Goal: Task Accomplishment & Management: Complete application form

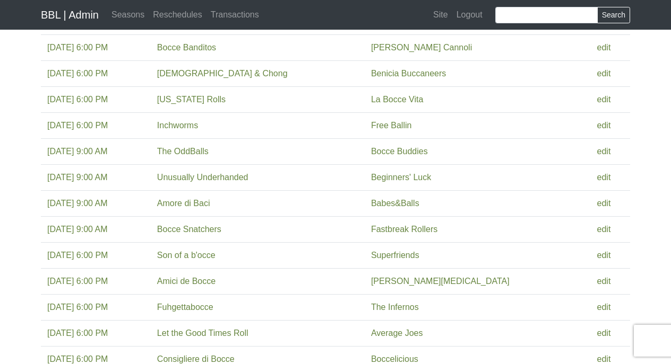
scroll to position [464, 0]
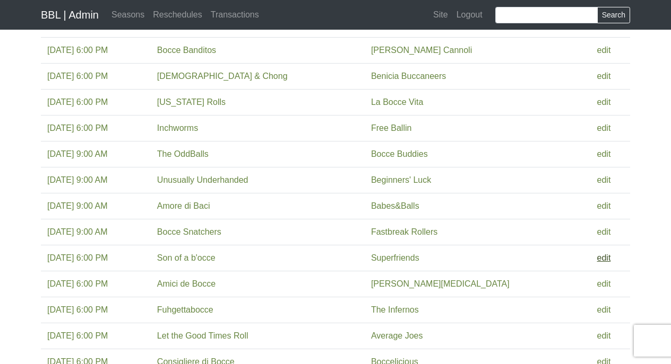
click at [597, 258] on link "edit" at bounding box center [604, 258] width 14 height 9
click at [597, 311] on link "edit" at bounding box center [604, 310] width 14 height 9
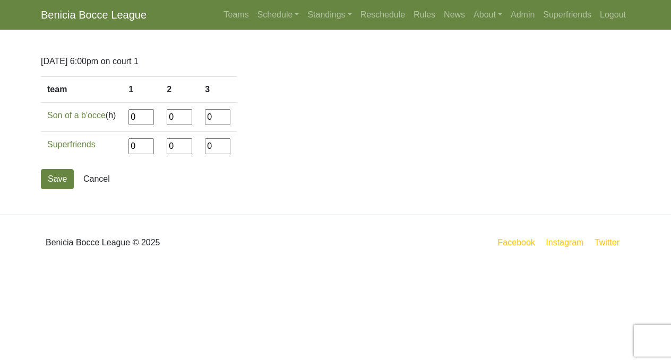
drag, startPoint x: 141, startPoint y: 119, endPoint x: 123, endPoint y: 119, distance: 18.0
click at [123, 119] on tr "Son of a b'occe (h) 0 0 0" at bounding box center [139, 117] width 196 height 29
type input"] "12"
type input"] "5"
type input"] "12"
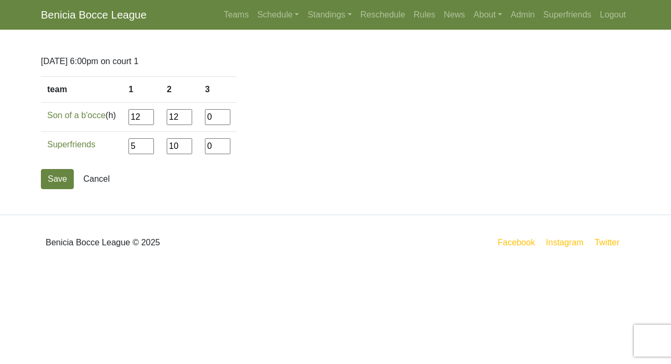
type input"] "10"
type input"] "12"
type input"] "2"
click at [60, 181] on button "Save" at bounding box center [57, 179] width 33 height 20
drag, startPoint x: 142, startPoint y: 118, endPoint x: 106, endPoint y: 114, distance: 36.3
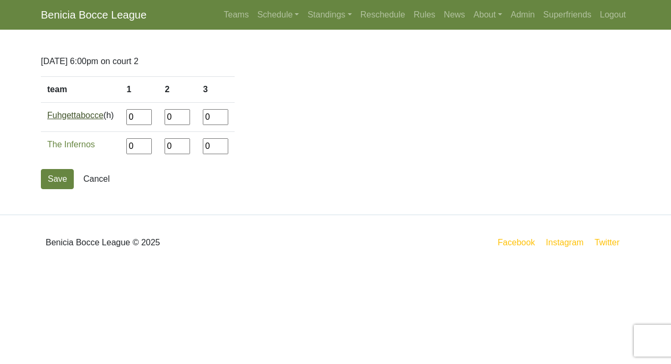
click at [106, 114] on tr "Fuhgettabocce (h) 0 0 0" at bounding box center [138, 117] width 194 height 29
type input"] "6"
type input"] "12"
type input"] "10"
type input"] "12"
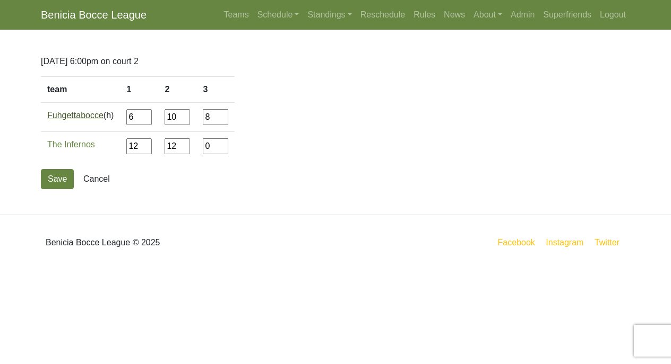
type input"] "8"
type input"] "12"
click at [60, 175] on button "Save" at bounding box center [57, 179] width 33 height 20
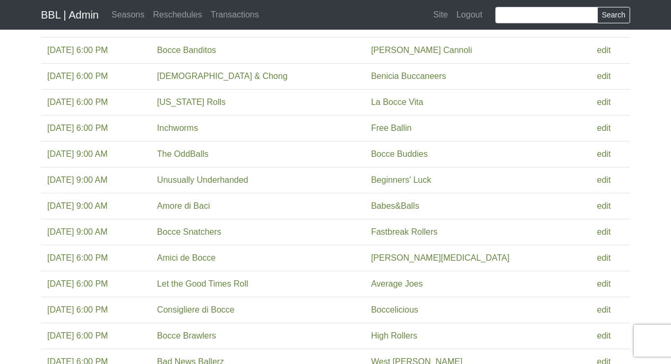
scroll to position [590, 0]
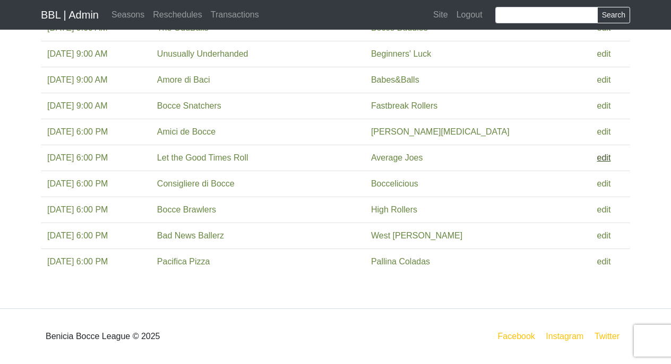
click at [597, 159] on link "edit" at bounding box center [604, 157] width 14 height 9
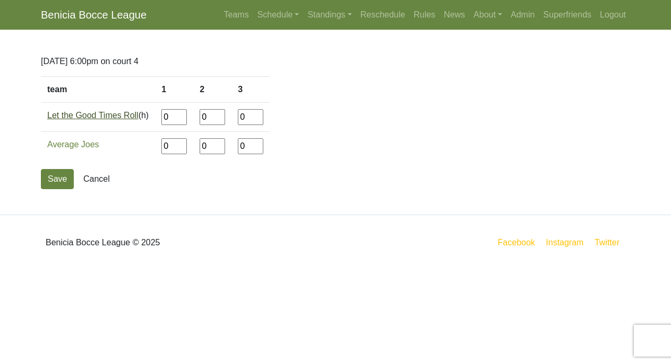
drag, startPoint x: 177, startPoint y: 117, endPoint x: 130, endPoint y: 117, distance: 46.7
click at [130, 117] on tr "Let the Good Times Roll (h) 0 0 0" at bounding box center [155, 117] width 229 height 29
type input"] "8"
type input"] "12"
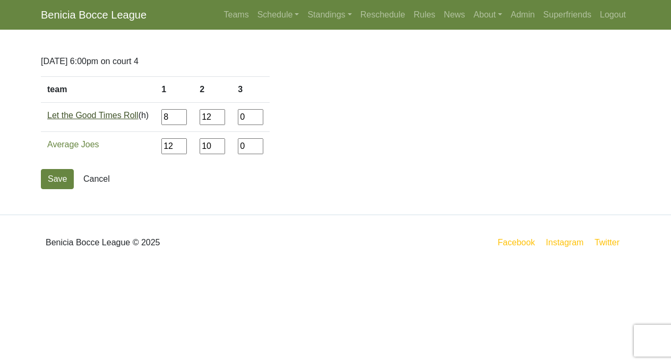
type input"] "10"
type input"] "4"
type input"] "12"
click at [58, 180] on button "Save" at bounding box center [57, 179] width 33 height 20
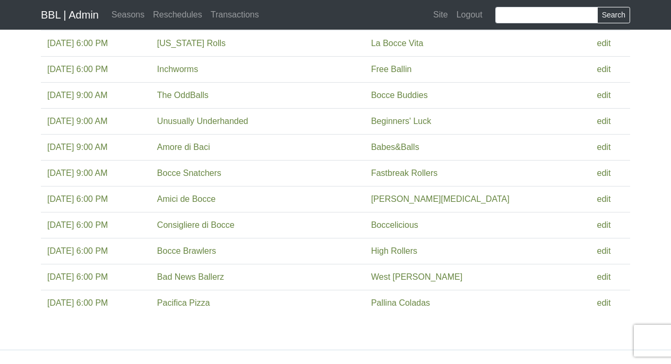
scroll to position [529, 0]
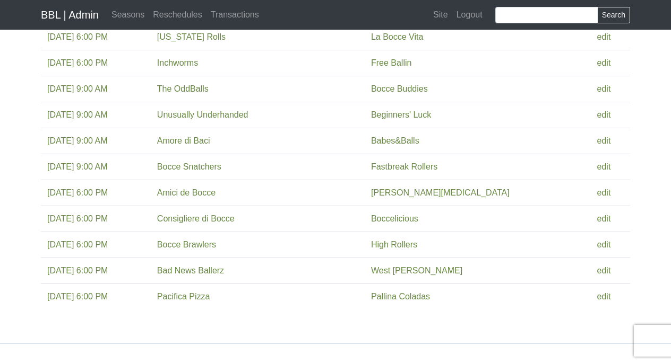
click at [604, 193] on td "edit" at bounding box center [609, 193] width 39 height 26
click at [602, 193] on link "edit" at bounding box center [604, 192] width 14 height 9
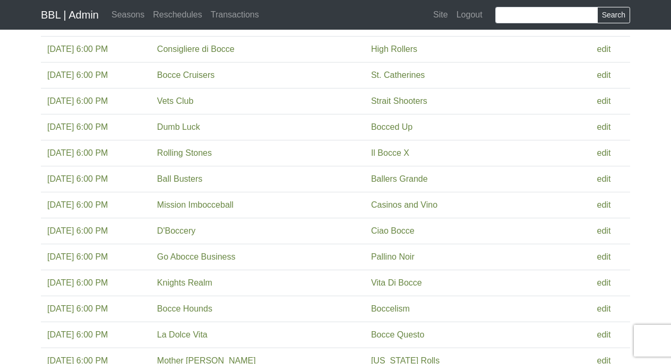
scroll to position [157, 0]
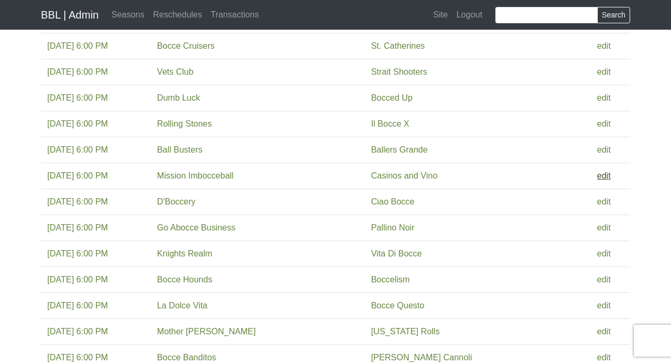
click at [597, 177] on link "edit" at bounding box center [604, 175] width 14 height 9
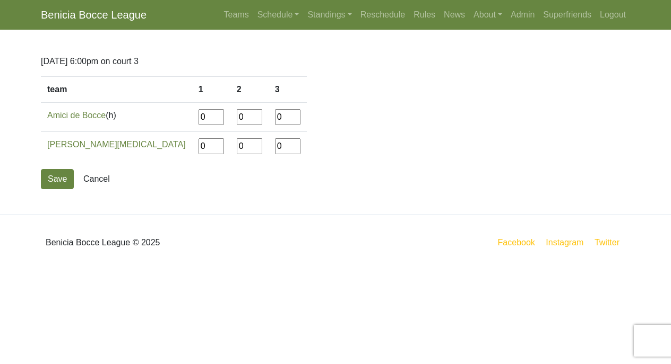
drag, startPoint x: 144, startPoint y: 118, endPoint x: 85, endPoint y: 108, distance: 59.2
click at [85, 108] on tr "Amici de Bocce (h) 0 0 0" at bounding box center [174, 117] width 266 height 29
type input"] "8"
type input"] "12"
type input"] "5"
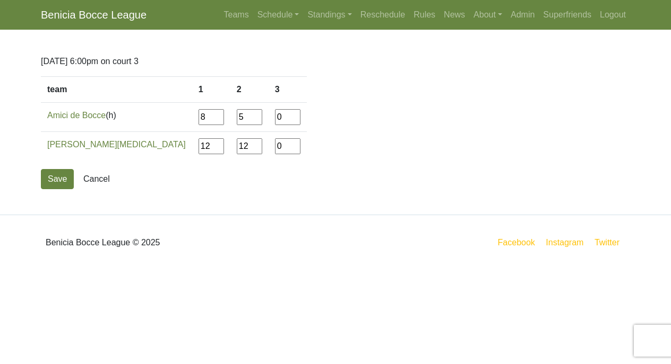
type input"] "12"
type input"] "6"
type input"] "12"
click at [44, 176] on button "Save" at bounding box center [57, 179] width 33 height 20
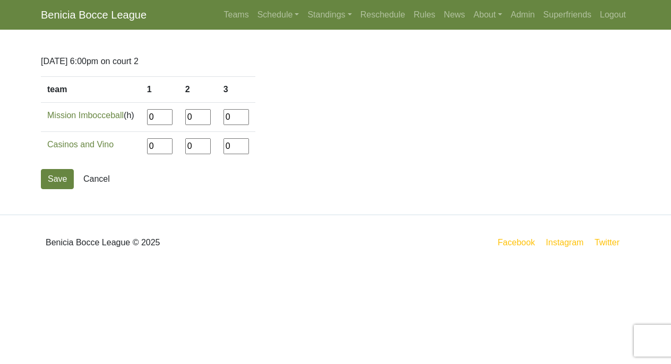
drag, startPoint x: 162, startPoint y: 117, endPoint x: 143, endPoint y: 117, distance: 19.1
click at [143, 117] on tr "Mission Imbocceball (h) 0 0 0" at bounding box center [148, 117] width 214 height 29
type input"] "12"
type input"] "9"
type input"] "10"
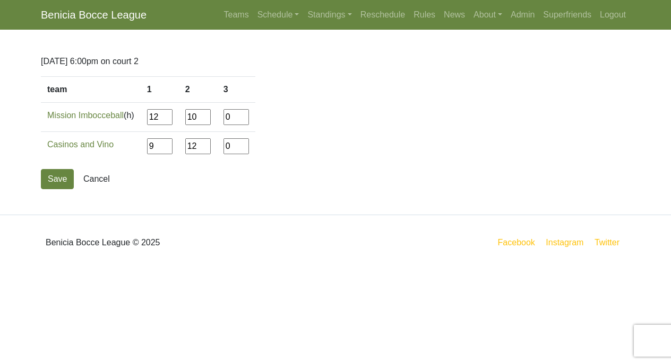
type input"] "12"
type input"] "10"
type input"] "12"
click at [66, 176] on button "Save" at bounding box center [57, 179] width 33 height 20
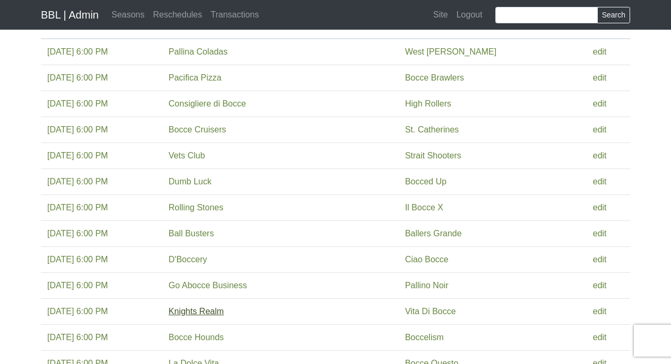
scroll to position [72, 0]
click at [593, 159] on link "edit" at bounding box center [600, 156] width 14 height 9
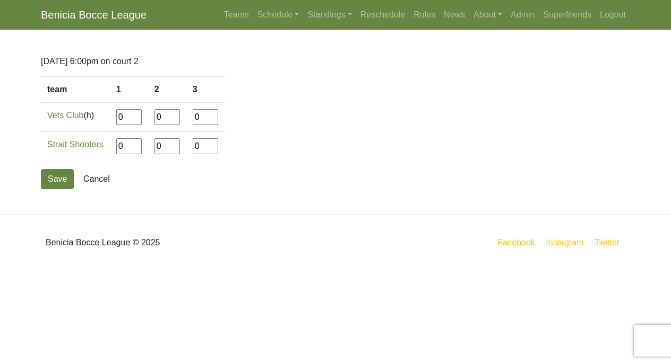
drag, startPoint x: 126, startPoint y: 119, endPoint x: 104, endPoint y: 119, distance: 22.3
click at [104, 119] on tr "Vets Club (h) 0 0 0" at bounding box center [133, 117] width 184 height 29
type input"] "12"
type input"] "5"
type input"] "8"
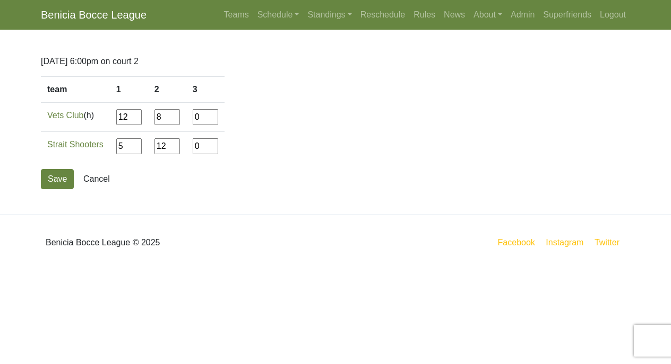
type input"] "12"
type input"] "1"
type input"] "12"
click at [65, 179] on button "Save" at bounding box center [57, 179] width 33 height 20
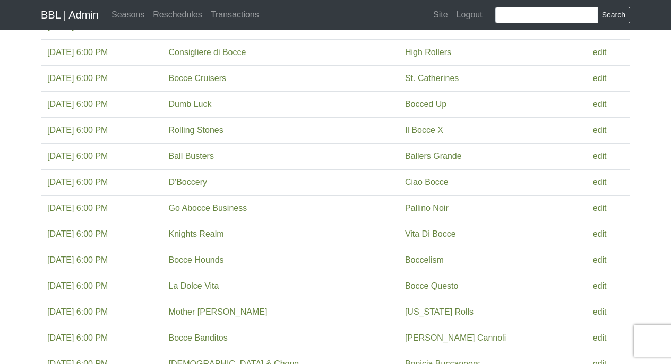
scroll to position [125, 0]
click at [595, 236] on link "edit" at bounding box center [600, 233] width 14 height 9
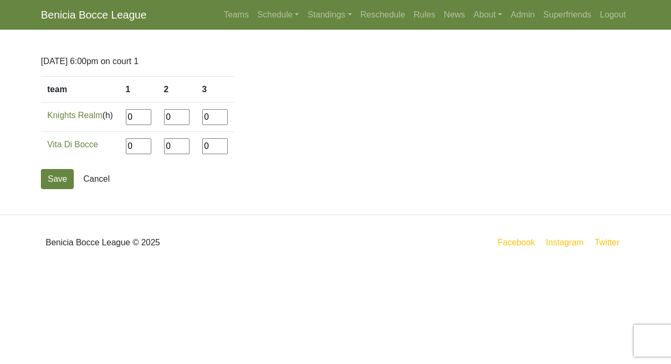
drag, startPoint x: 140, startPoint y: 118, endPoint x: 109, endPoint y: 115, distance: 30.5
click at [109, 115] on tr "Knights Realm (h) 0 0 0" at bounding box center [137, 117] width 193 height 29
type input"] "12"
type input"] "2"
type input"] "12"
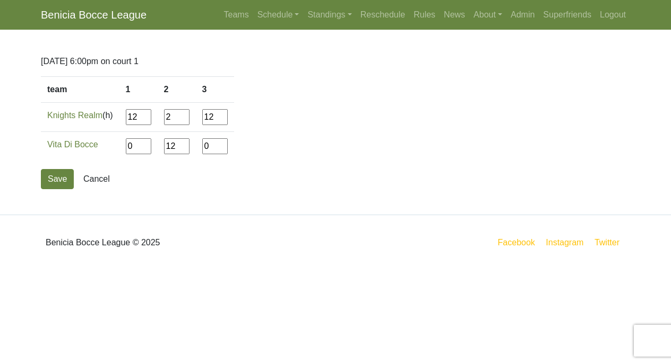
type input"] "12"
type input"] "5"
click at [57, 177] on button "Save" at bounding box center [57, 179] width 33 height 20
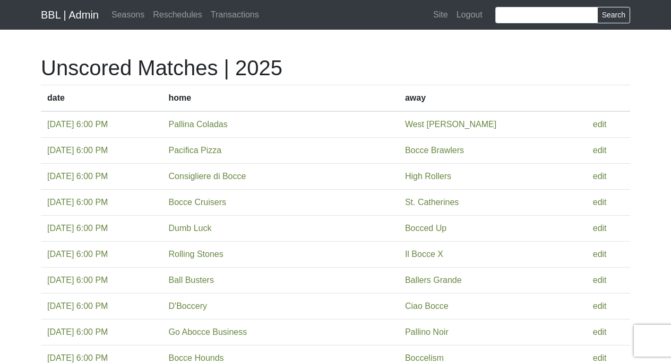
scroll to position [125, 0]
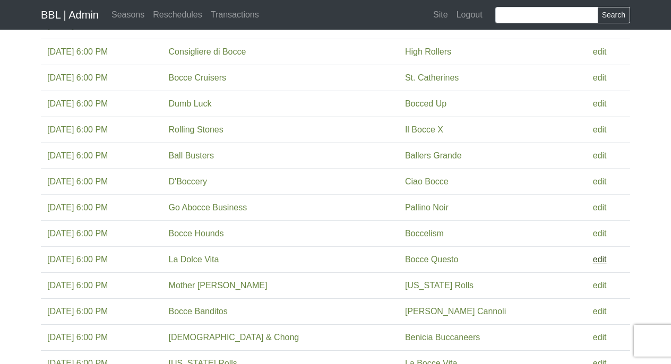
click at [598, 258] on link "edit" at bounding box center [600, 259] width 14 height 9
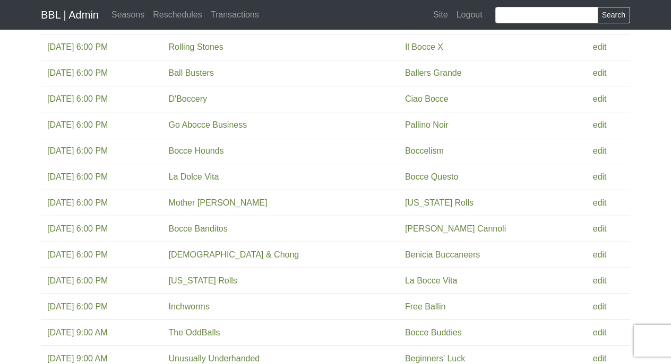
scroll to position [211, 0]
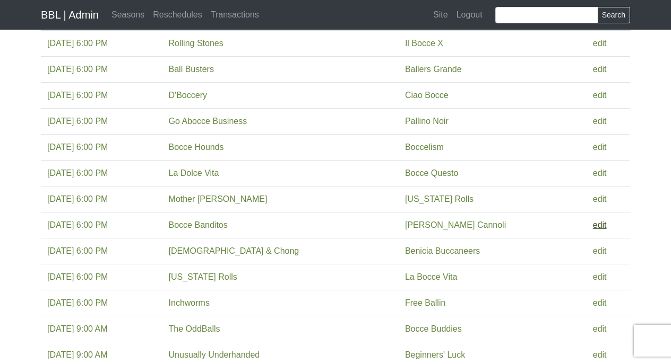
click at [593, 225] on link "edit" at bounding box center [600, 225] width 14 height 9
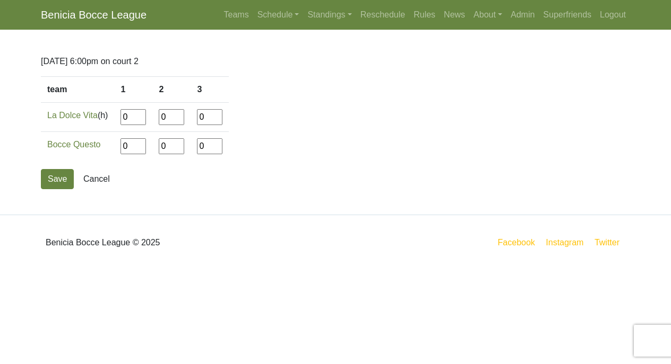
drag, startPoint x: 133, startPoint y: 118, endPoint x: 112, endPoint y: 118, distance: 21.2
click at [112, 118] on tr "La Dolce Vita (h) 0 0 0" at bounding box center [135, 117] width 188 height 29
type input"] "1"
type input"] "12"
type input"] "1"
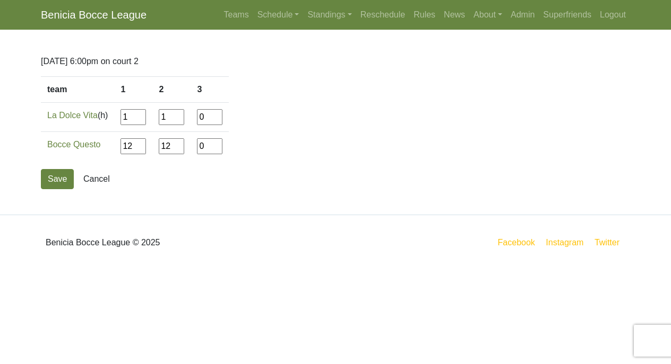
type input"] "12"
type input"] "5"
type input"] "6"
type input"] "12"
click at [59, 176] on button "Save" at bounding box center [57, 179] width 33 height 20
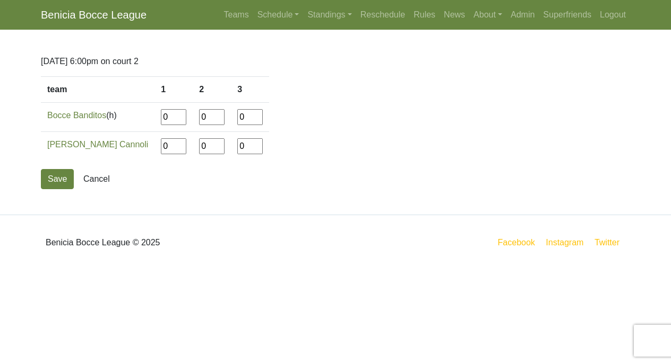
drag, startPoint x: 145, startPoint y: 117, endPoint x: 125, endPoint y: 117, distance: 20.2
click at [125, 117] on tr "Bocce Banditos (h) 0 0 0" at bounding box center [155, 117] width 228 height 29
type input"] "12"
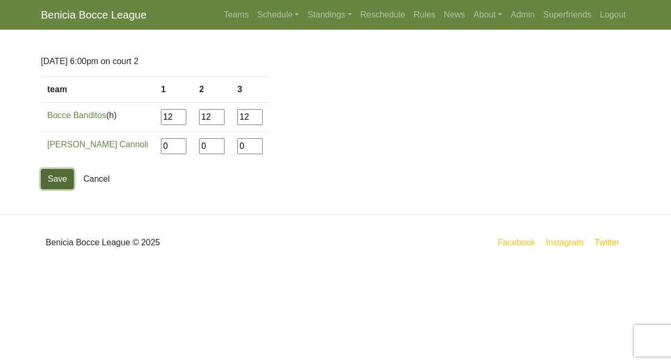
click at [65, 180] on button "Save" at bounding box center [57, 179] width 33 height 20
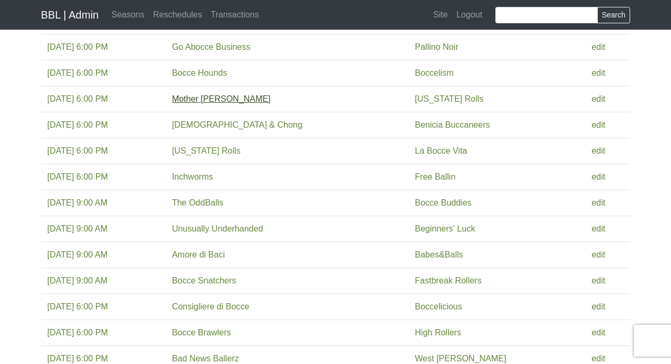
scroll to position [289, 0]
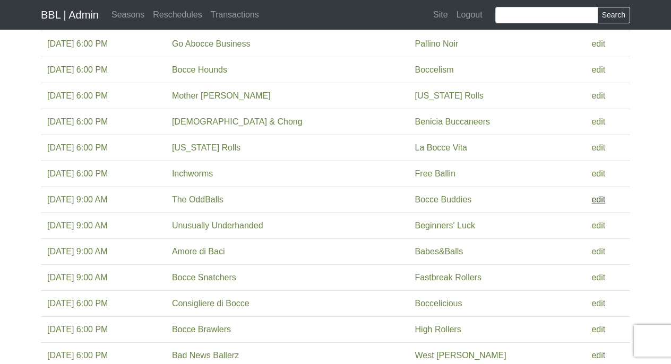
click at [595, 198] on link "edit" at bounding box center [598, 199] width 14 height 9
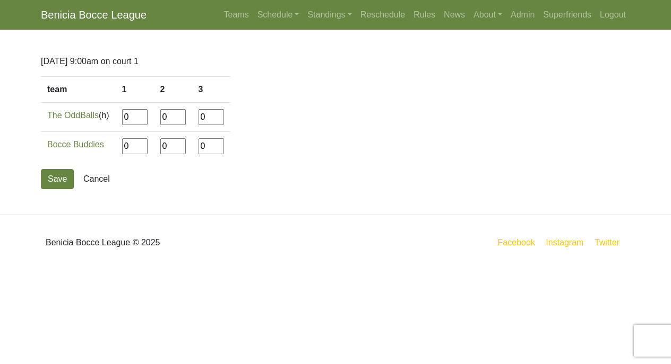
drag, startPoint x: 134, startPoint y: 121, endPoint x: 118, endPoint y: 121, distance: 15.9
click at [118, 121] on tr "The OddBalls (h) 0 0 0" at bounding box center [135, 117] width 189 height 29
type input"] "2"
type input"] "12"
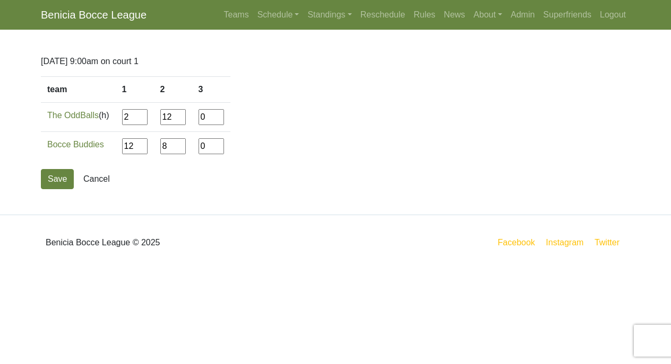
type input"] "8"
type input"] "12"
click at [57, 182] on button "Save" at bounding box center [57, 179] width 33 height 20
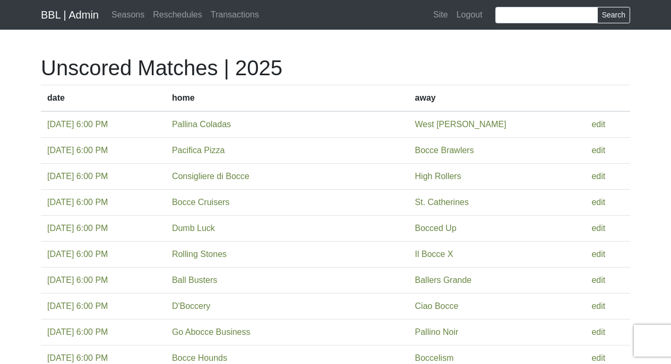
scroll to position [289, 0]
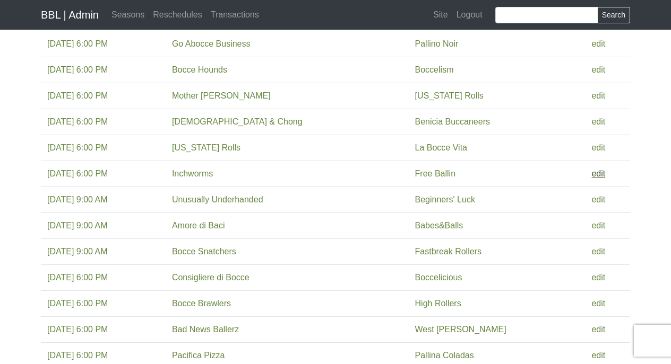
click at [599, 175] on link "edit" at bounding box center [598, 173] width 14 height 9
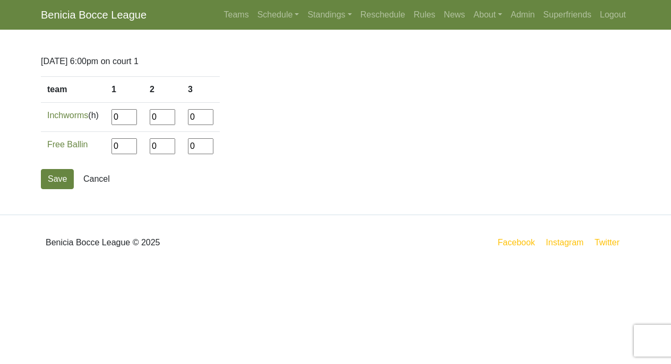
drag, startPoint x: 125, startPoint y: 117, endPoint x: 110, endPoint y: 117, distance: 14.3
click at [110, 117] on td "0" at bounding box center [124, 117] width 38 height 29
type input"] "12"
type input"] "4"
drag, startPoint x: 202, startPoint y: 118, endPoint x: 186, endPoint y: 118, distance: 15.9
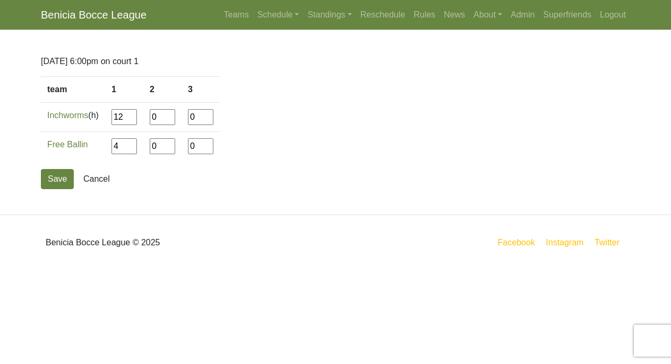
click at [186, 118] on td "0" at bounding box center [200, 117] width 38 height 29
type input"] "12"
type input"] "1"
click at [63, 183] on button "Save" at bounding box center [57, 179] width 33 height 20
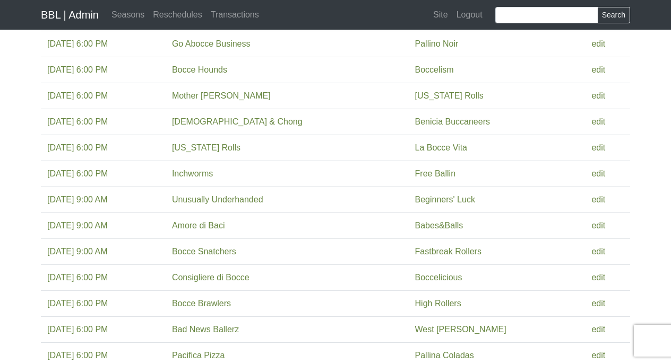
scroll to position [289, 0]
click at [593, 224] on link "edit" at bounding box center [598, 225] width 14 height 9
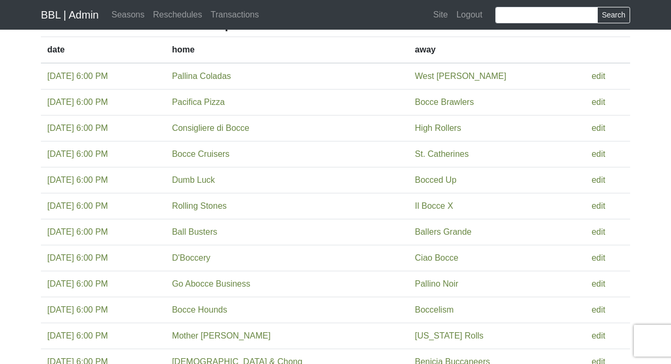
scroll to position [49, 0]
click at [591, 258] on link "edit" at bounding box center [598, 257] width 14 height 9
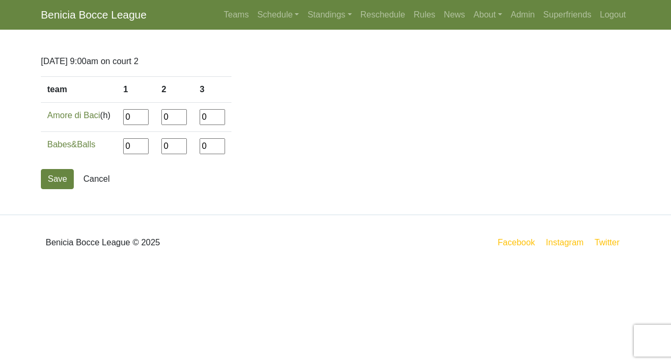
drag, startPoint x: 139, startPoint y: 116, endPoint x: 117, endPoint y: 116, distance: 21.8
click at [117, 116] on tr "Amore di Baci (h) 0 0 0" at bounding box center [136, 117] width 190 height 29
type input"] "12"
type input"] "6"
type input"] "12"
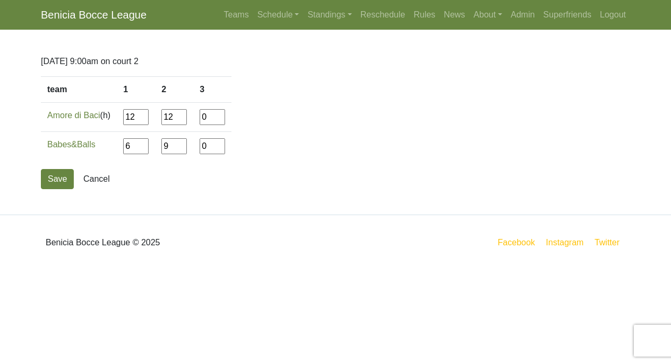
type input"] "9"
type input"] "12"
type input"] "2"
click at [65, 180] on button "Save" at bounding box center [57, 179] width 33 height 20
drag, startPoint x: 126, startPoint y: 119, endPoint x: 93, endPoint y: 119, distance: 32.9
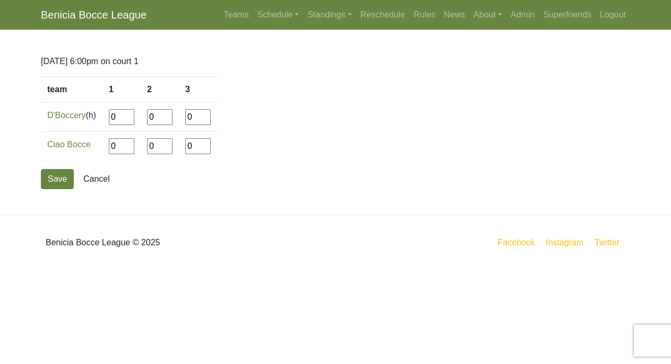
click at [93, 119] on tr "D'Boccery (h) 0 0 0" at bounding box center [129, 117] width 176 height 29
type input"] "14"
type input"] "12"
type input"] "3"
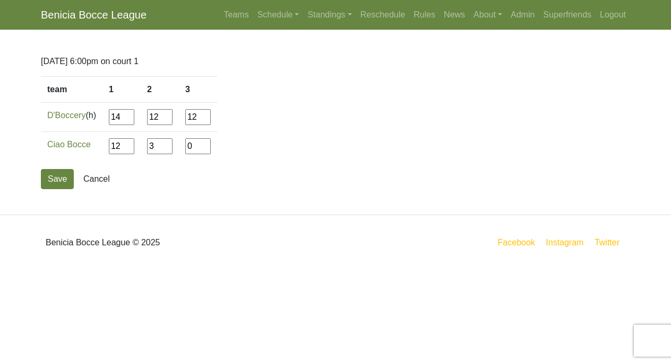
type input"] "12"
type input"] "3"
click at [61, 178] on button "Save" at bounding box center [57, 179] width 33 height 20
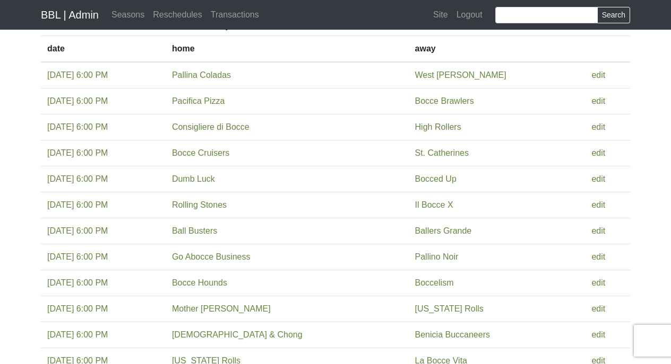
scroll to position [49, 0]
click at [598, 73] on link "edit" at bounding box center [598, 75] width 14 height 9
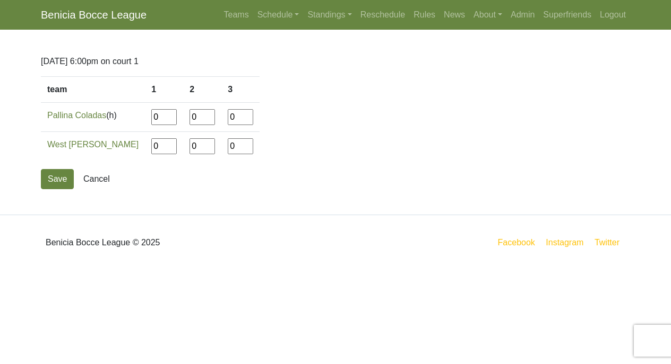
drag, startPoint x: 140, startPoint y: 119, endPoint x: 128, endPoint y: 119, distance: 12.2
click at [145, 119] on td "0" at bounding box center [164, 117] width 38 height 29
type input"] "6"
type input"] "12"
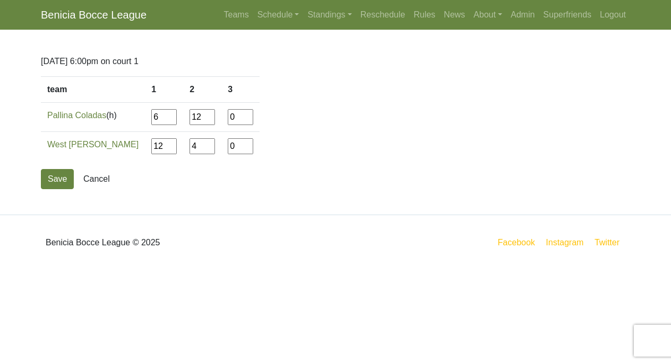
type input"] "4"
type input"] "12"
type input"] "8"
click at [58, 181] on button "Save" at bounding box center [57, 179] width 33 height 20
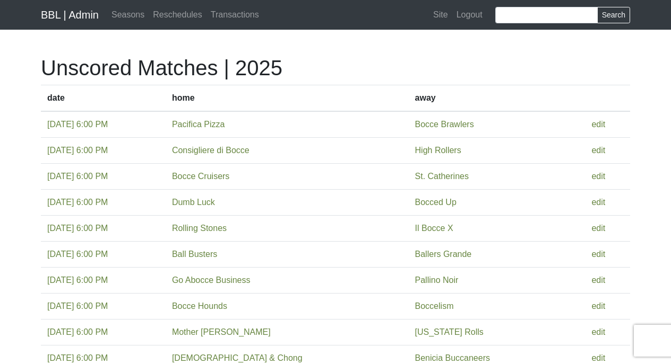
scroll to position [49, 0]
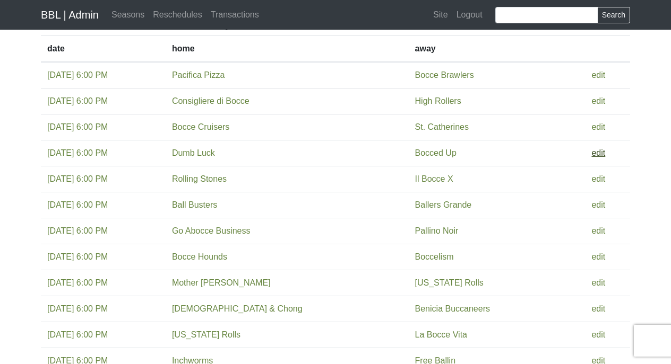
click at [595, 154] on link "edit" at bounding box center [598, 153] width 14 height 9
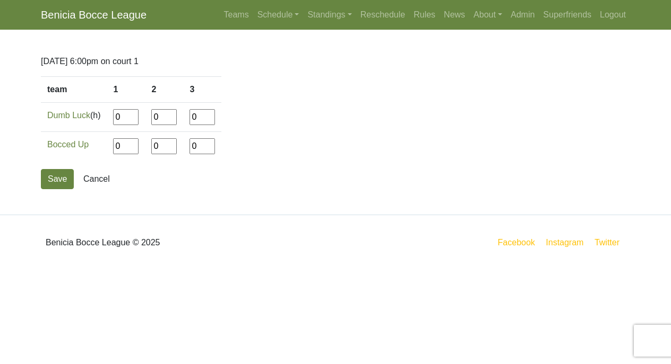
drag, startPoint x: 127, startPoint y: 118, endPoint x: 94, endPoint y: 118, distance: 33.4
click at [94, 118] on tr "Dumb Luck (h) 0 0 0" at bounding box center [131, 117] width 180 height 29
type input"] "12"
type input"] "2"
type input"] "12"
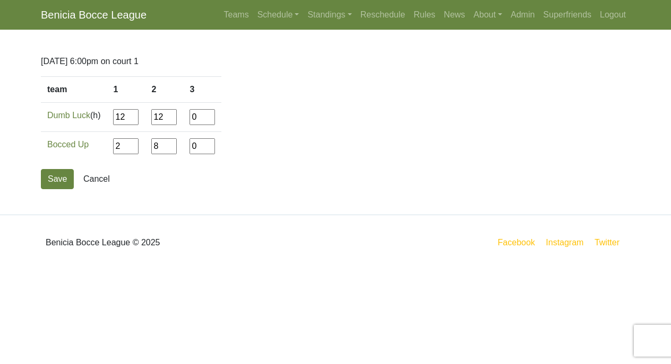
type input"] "8"
type input"] "12"
type input"] "2"
click at [62, 178] on button "Save" at bounding box center [57, 179] width 33 height 20
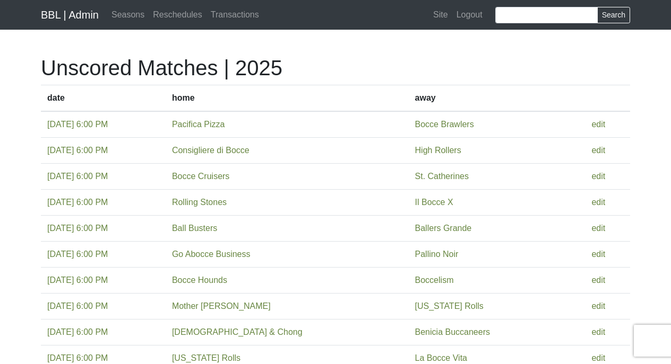
scroll to position [49, 0]
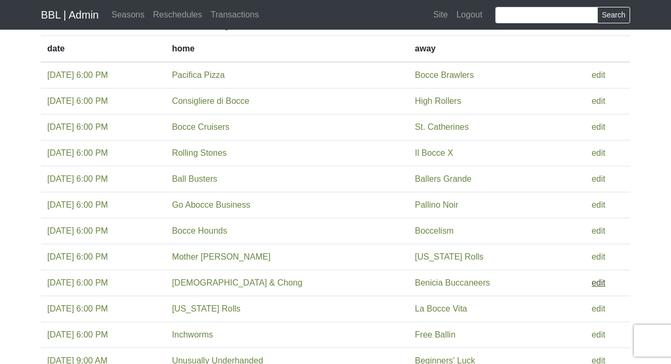
click at [598, 282] on link "edit" at bounding box center [598, 283] width 14 height 9
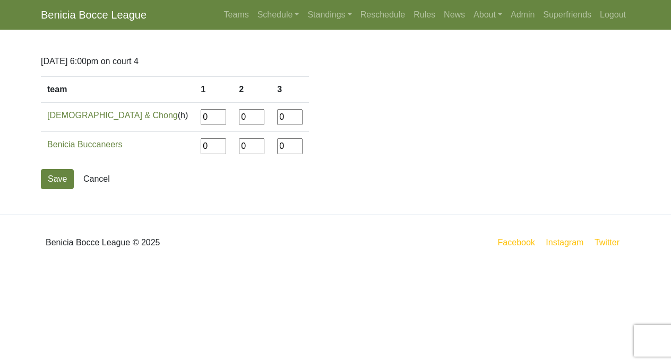
drag, startPoint x: 158, startPoint y: 118, endPoint x: 130, endPoint y: 118, distance: 28.1
click at [130, 118] on tr "Bocheech & Chong (h) 0 0 0" at bounding box center [175, 117] width 268 height 29
type input"] "12"
type input"] "4"
type input"] "12"
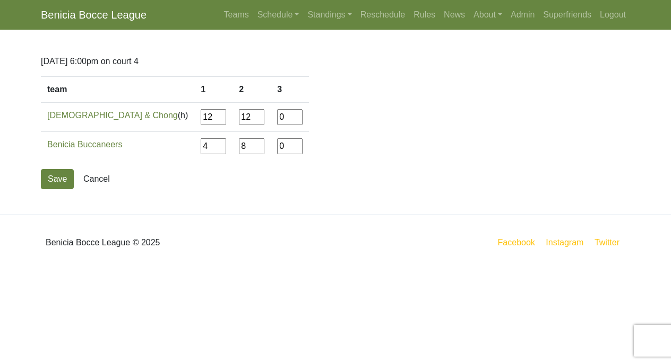
type input"] "8"
type input"] "12"
type input"] "8"
click at [55, 180] on button "Save" at bounding box center [57, 179] width 33 height 20
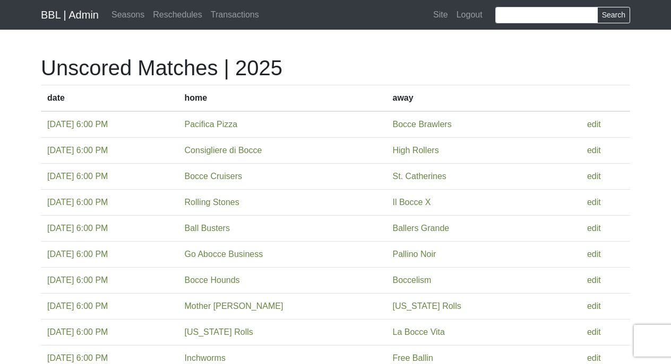
scroll to position [49, 0]
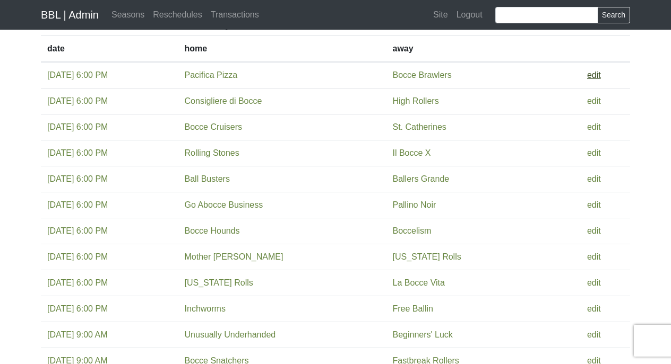
click at [595, 73] on link "edit" at bounding box center [594, 75] width 14 height 9
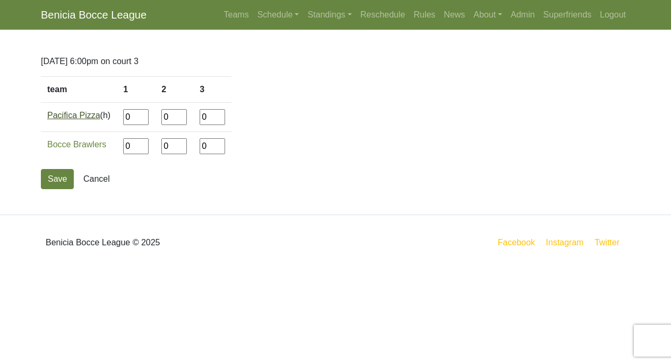
drag, startPoint x: 134, startPoint y: 120, endPoint x: 89, endPoint y: 120, distance: 45.1
click at [89, 120] on tr "Pacifica Pizza (h) 0 0 0" at bounding box center [136, 117] width 190 height 29
type input"] "12"
type input"] "8"
type input"] "12"
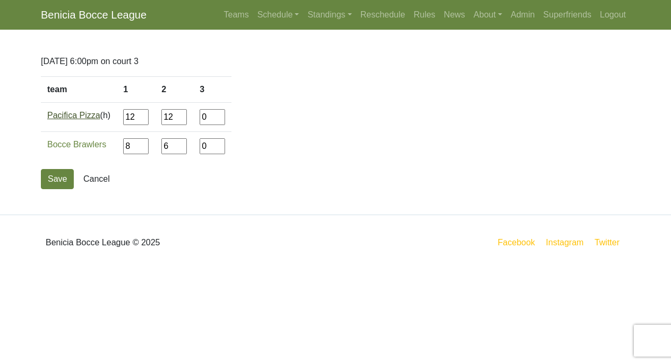
type input"] "6"
type input"] "12"
type input"] "3"
click at [60, 178] on button "Save" at bounding box center [57, 179] width 33 height 20
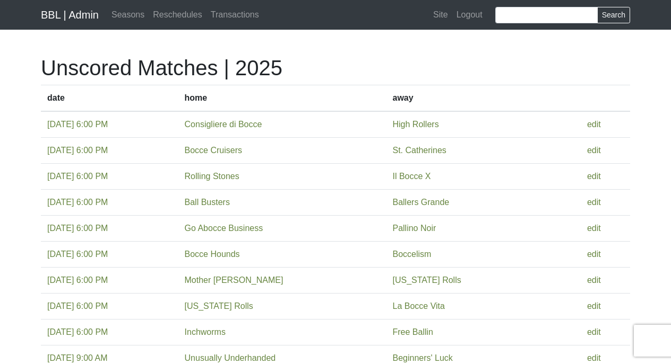
scroll to position [49, 0]
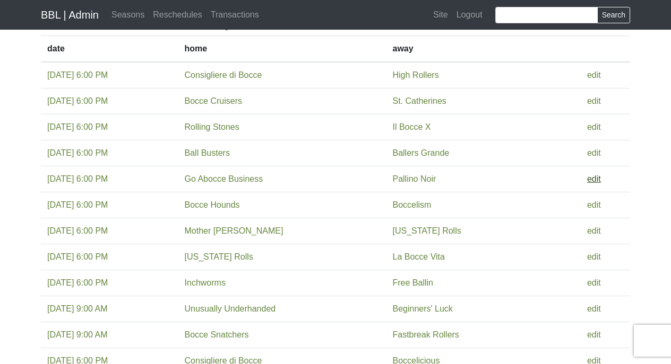
click at [593, 177] on link "edit" at bounding box center [594, 179] width 14 height 9
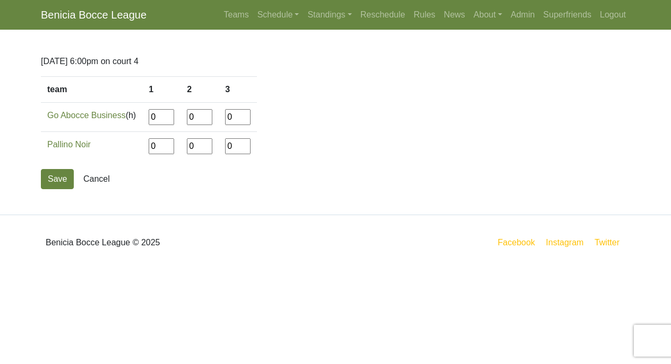
drag, startPoint x: 164, startPoint y: 118, endPoint x: 132, endPoint y: 118, distance: 32.4
click at [132, 118] on tr "Go Abocce Business (h) 0 0 0" at bounding box center [149, 117] width 216 height 29
type input"] "12"
type input"] "10"
type input"] "12"
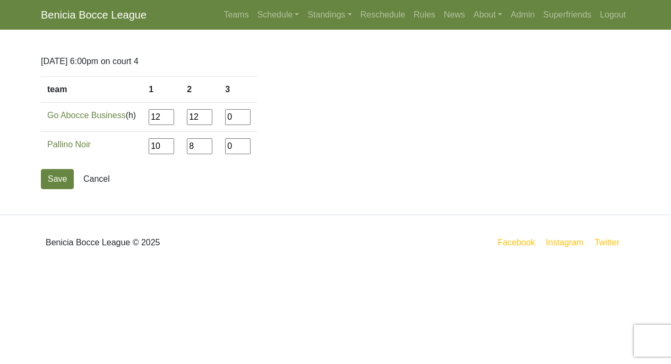
type input"] "8"
type input"] "12"
type input"] "6"
click at [55, 176] on button "Save" at bounding box center [57, 179] width 33 height 20
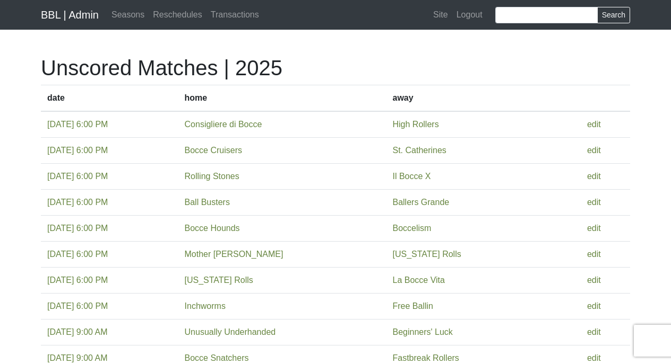
scroll to position [49, 0]
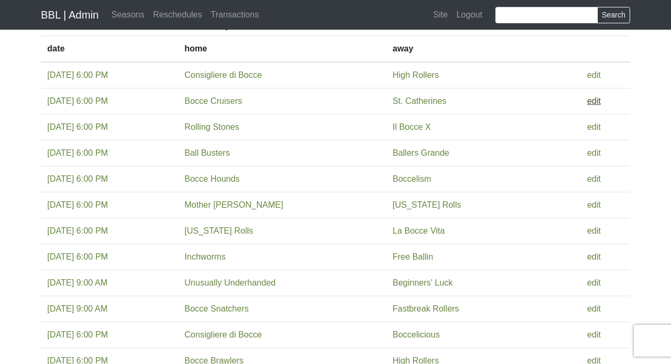
click at [594, 100] on link "edit" at bounding box center [594, 101] width 14 height 9
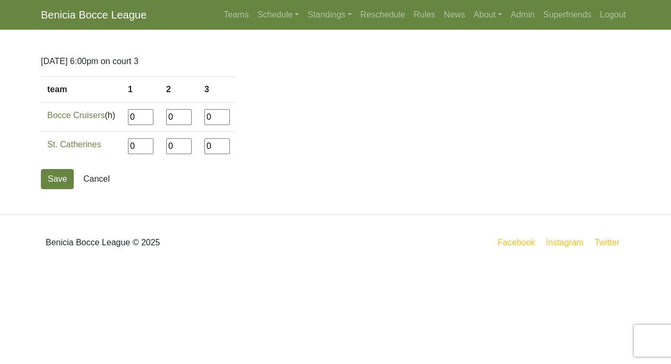
drag, startPoint x: 143, startPoint y: 120, endPoint x: 118, endPoint y: 119, distance: 25.0
click at [118, 119] on tr "Bocce Cruisers (h) 0 0 0" at bounding box center [138, 117] width 195 height 29
type input"] "12"
type input"] "4"
type input"] "9"
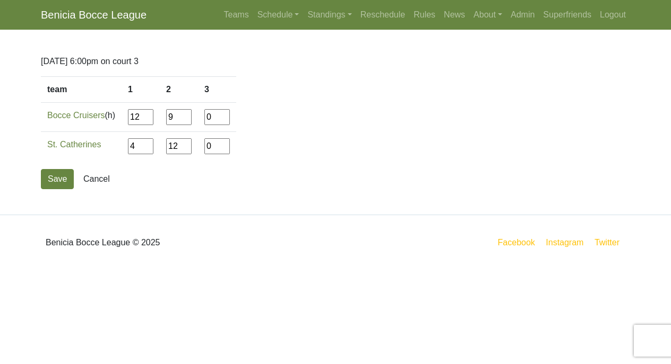
type input"] "12"
type input"] "5"
click at [57, 171] on button "Save" at bounding box center [57, 179] width 33 height 20
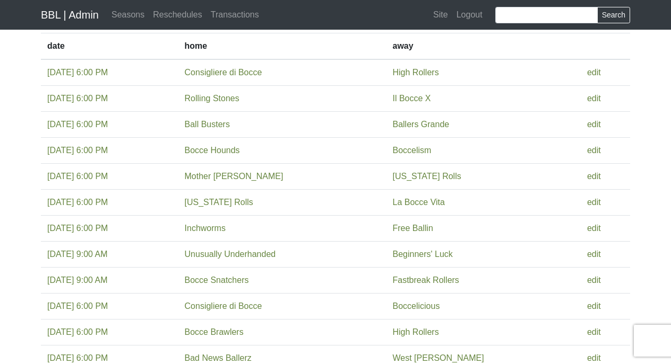
scroll to position [50, 0]
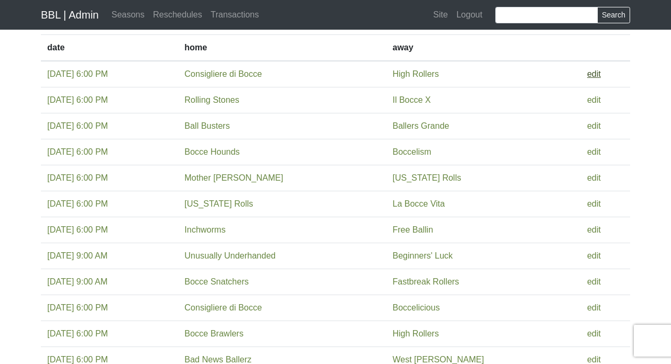
click at [596, 74] on link "edit" at bounding box center [594, 73] width 14 height 9
click at [595, 127] on link "edit" at bounding box center [594, 125] width 14 height 9
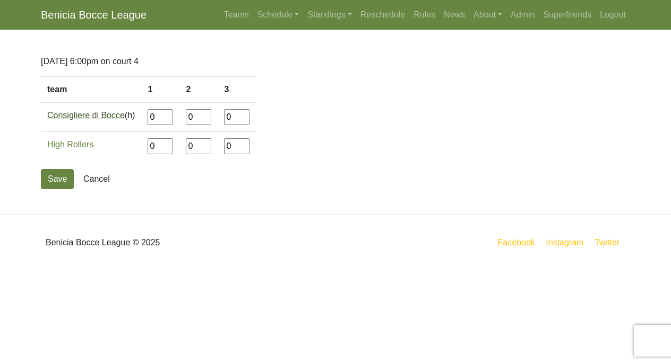
drag, startPoint x: 161, startPoint y: 120, endPoint x: 118, endPoint y: 115, distance: 43.3
click at [118, 115] on tr "Consigliere di Bocce (h) 0 0 0" at bounding box center [148, 117] width 215 height 29
type input"] "12"
type input"] "8"
type input"] "12"
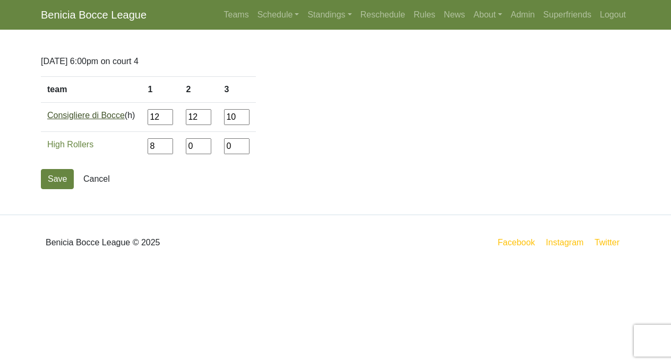
type input"] "10"
type input"] "12"
click at [45, 179] on button "Save" at bounding box center [57, 179] width 33 height 20
drag, startPoint x: 132, startPoint y: 118, endPoint x: 93, endPoint y: 118, distance: 38.2
click at [93, 118] on tr "Ball Busters (h) 0 0 0" at bounding box center [133, 117] width 184 height 29
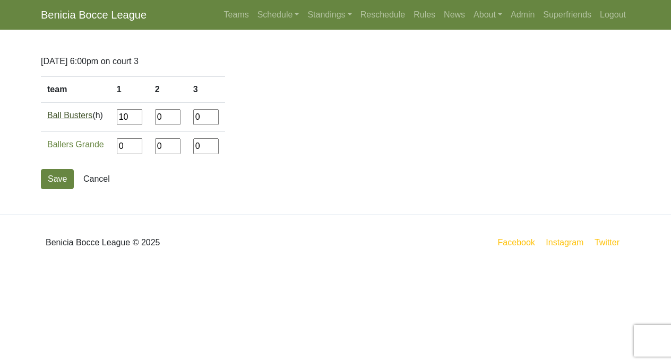
type input"] "10"
type input"] "12"
type input"] "6"
type input"] "12"
type input"] "13"
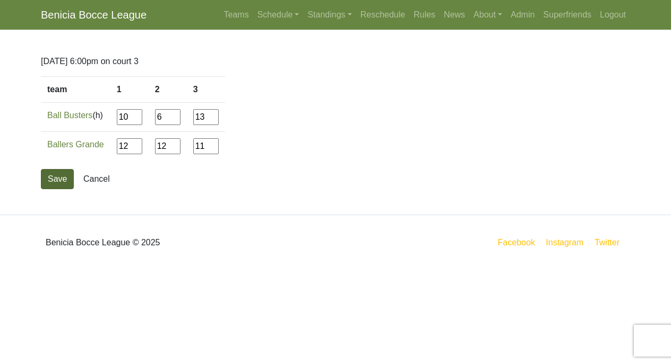
type input"] "11"
click at [47, 181] on button "Save" at bounding box center [57, 179] width 33 height 20
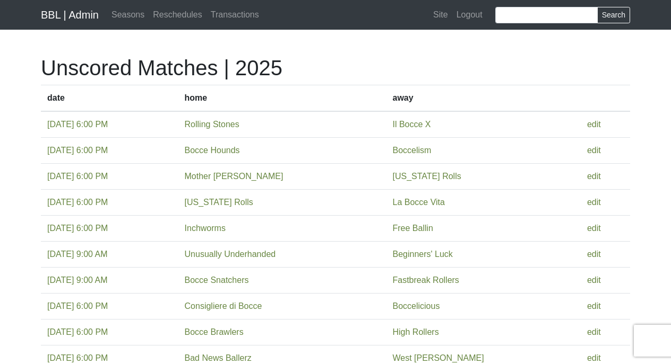
scroll to position [50, 0]
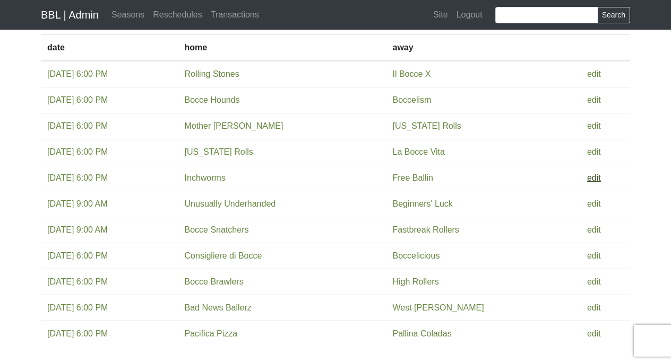
click at [593, 178] on link "edit" at bounding box center [594, 177] width 14 height 9
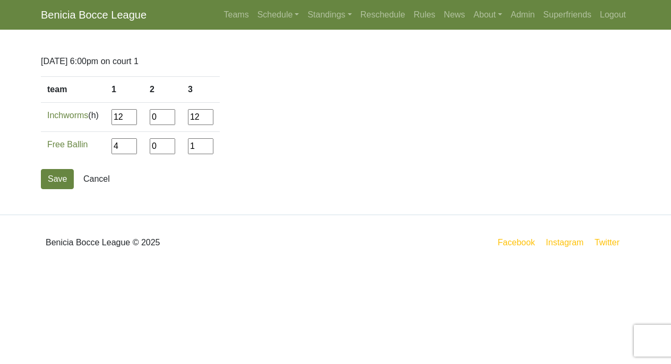
drag, startPoint x: 164, startPoint y: 147, endPoint x: 139, endPoint y: 146, distance: 25.0
click at [139, 146] on tr "Free Ballin 4 0 1" at bounding box center [130, 146] width 179 height 29
type input"] "13"
drag, startPoint x: 163, startPoint y: 119, endPoint x: 133, endPoint y: 115, distance: 30.5
click at [133, 115] on tr "Inchworms (h) 12 0 12" at bounding box center [130, 117] width 179 height 29
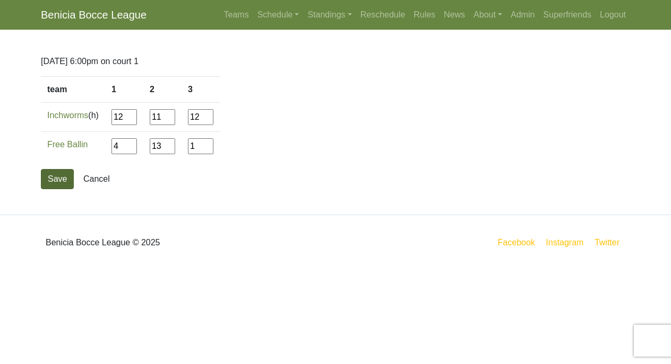
type input"] "11"
click at [57, 178] on button "Save" at bounding box center [57, 179] width 33 height 20
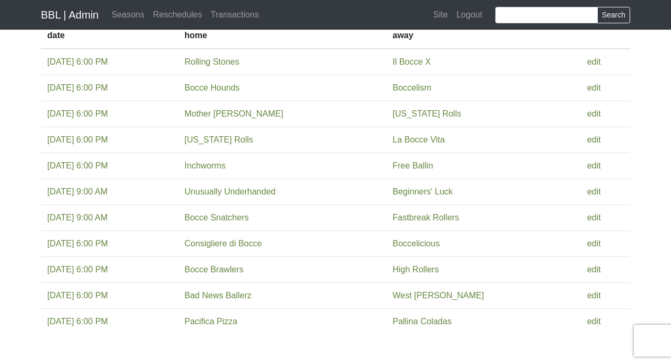
scroll to position [62, 0]
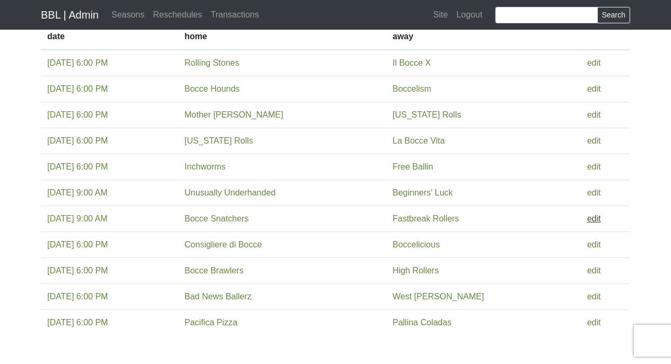
click at [598, 220] on link "edit" at bounding box center [594, 218] width 14 height 9
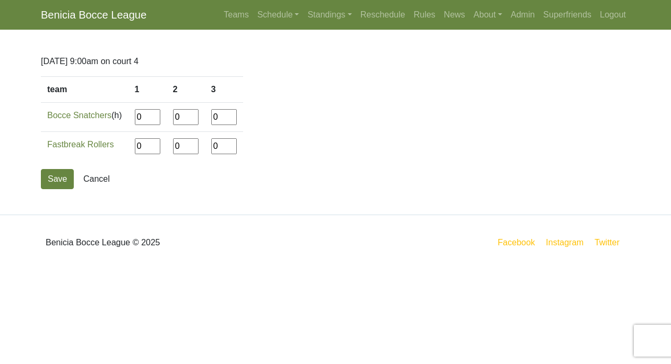
drag, startPoint x: 148, startPoint y: 120, endPoint x: 132, endPoint y: 120, distance: 16.4
click at [132, 120] on td "0" at bounding box center [147, 117] width 38 height 29
type input"] "4"
type input"] "12"
type input"] "8"
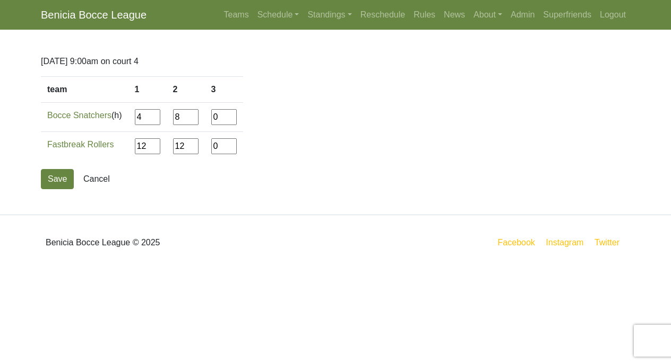
type input"] "12"
type input"] "00"
type input"] "12"
click at [57, 177] on button "Save" at bounding box center [57, 179] width 33 height 20
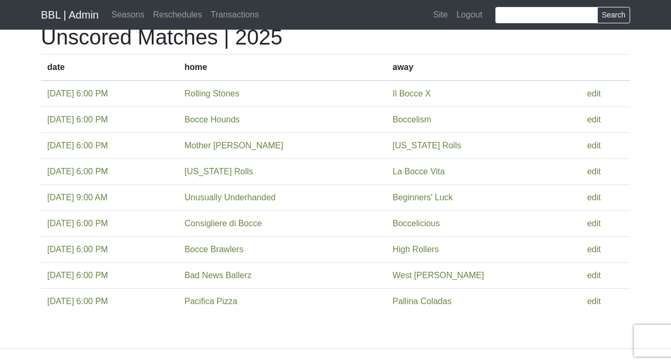
scroll to position [34, 0]
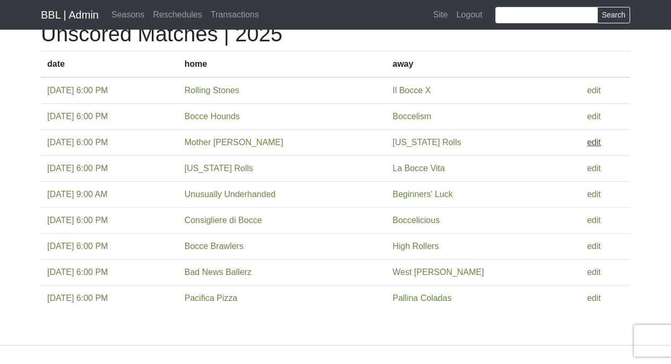
click at [593, 144] on link "edit" at bounding box center [594, 142] width 14 height 9
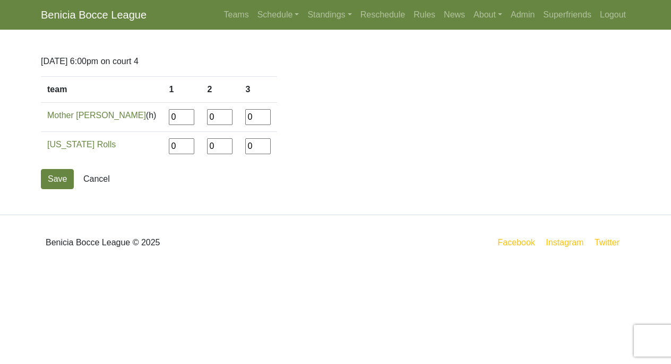
drag, startPoint x: 142, startPoint y: 118, endPoint x: 123, endPoint y: 118, distance: 19.1
click at [123, 118] on tr "Mother Yuccas (h) 0 0 0" at bounding box center [159, 117] width 236 height 29
type input"] "1"
type input"] "12"
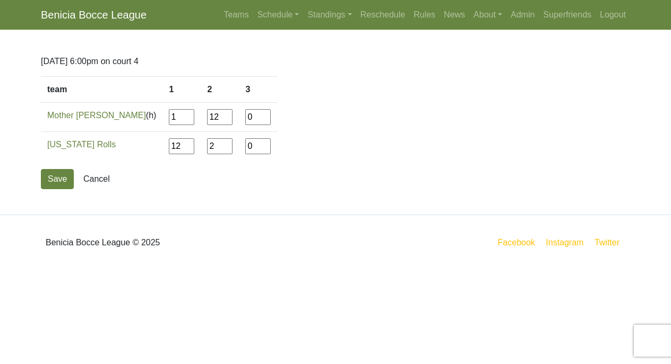
type input"] "2"
type input"] "12"
type input"] "3"
click at [62, 179] on button "Save" at bounding box center [57, 179] width 33 height 20
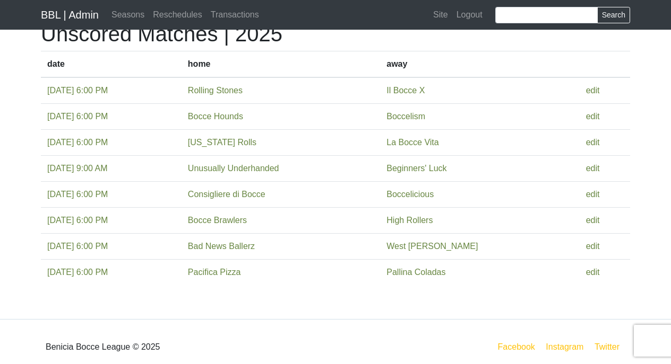
scroll to position [34, 0]
click at [591, 117] on link "edit" at bounding box center [593, 116] width 14 height 9
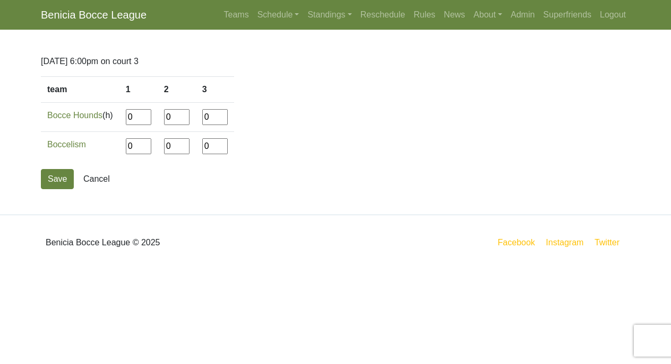
click at [141, 119] on input"] "0" at bounding box center [138, 117] width 25 height 16
drag, startPoint x: 138, startPoint y: 115, endPoint x: 128, endPoint y: 115, distance: 10.1
click at [128, 115] on td "0" at bounding box center [138, 117] width 38 height 29
type input"] "13"
type input"] "11"
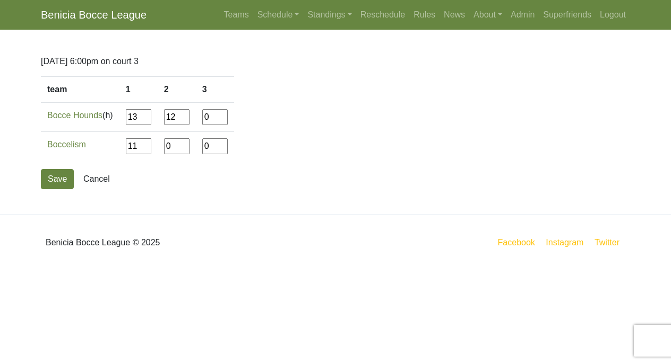
type input"] "12"
type input"] "3"
type input"] "12"
type input"] "1"
click at [56, 180] on button "Save" at bounding box center [57, 179] width 33 height 20
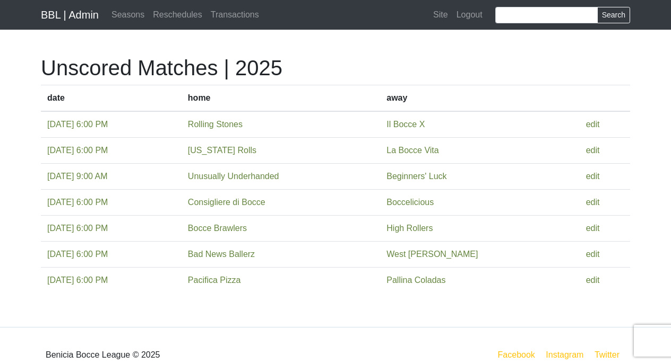
scroll to position [19, 0]
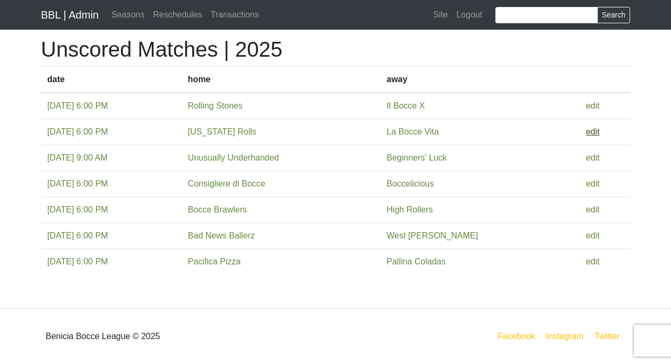
click at [591, 132] on link "edit" at bounding box center [593, 131] width 14 height 9
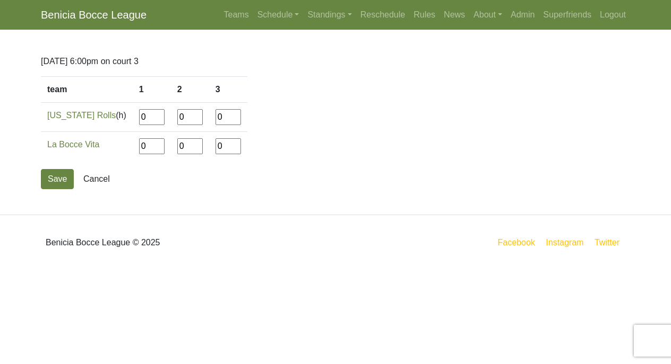
drag, startPoint x: 142, startPoint y: 118, endPoint x: 123, endPoint y: 118, distance: 18.6
click at [123, 118] on tr "[US_STATE] Rolls (h) 0 0 0" at bounding box center [144, 117] width 206 height 29
type input"] "12"
type input"] "9"
type input"] "3"
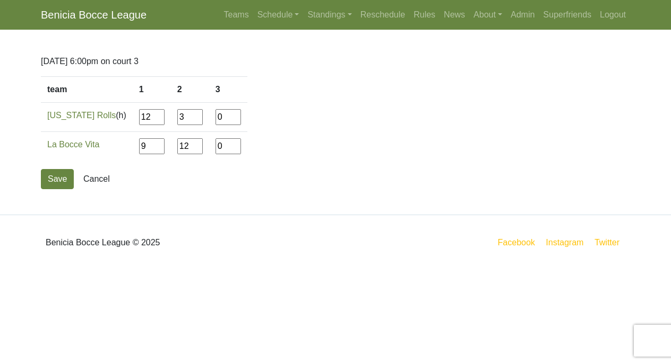
type input"] "12"
type input"] "9"
type input"] "12"
click at [60, 185] on button "Save" at bounding box center [57, 179] width 33 height 20
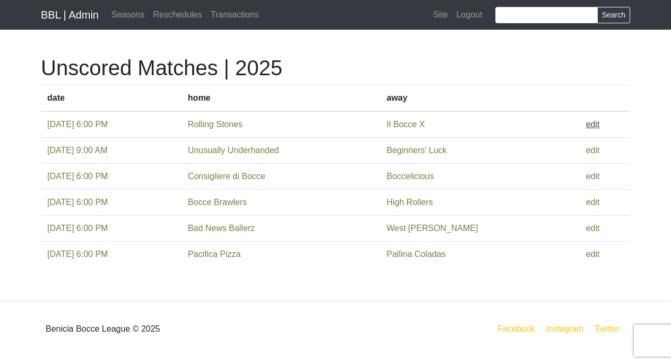
click at [595, 126] on link "edit" at bounding box center [593, 124] width 14 height 9
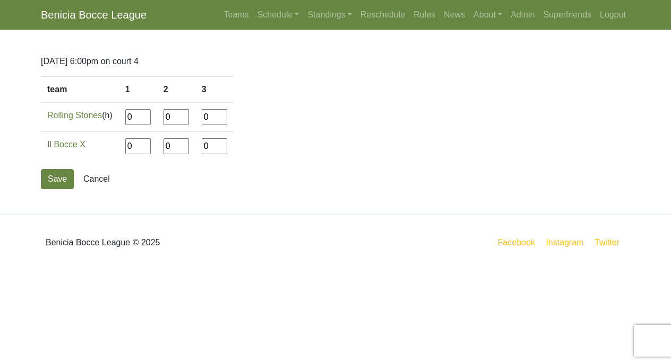
drag, startPoint x: 137, startPoint y: 119, endPoint x: 121, endPoint y: 119, distance: 15.9
click at [121, 119] on td "0" at bounding box center [138, 117] width 38 height 29
type input"] "4"
type input"] "12"
type input"] "6"
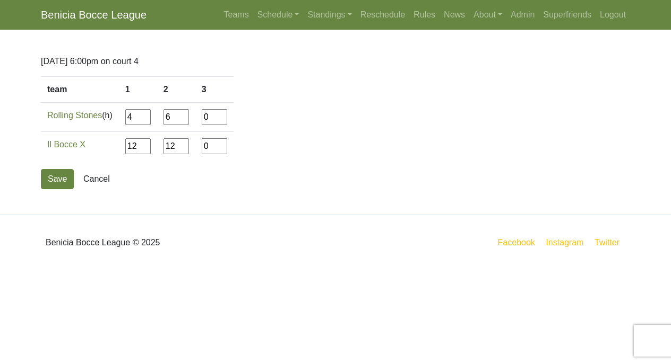
type input"] "12"
type input"] "8"
type input"] "12"
click at [60, 183] on button "Save" at bounding box center [57, 179] width 33 height 20
